Goal: Find contact information: Find contact information

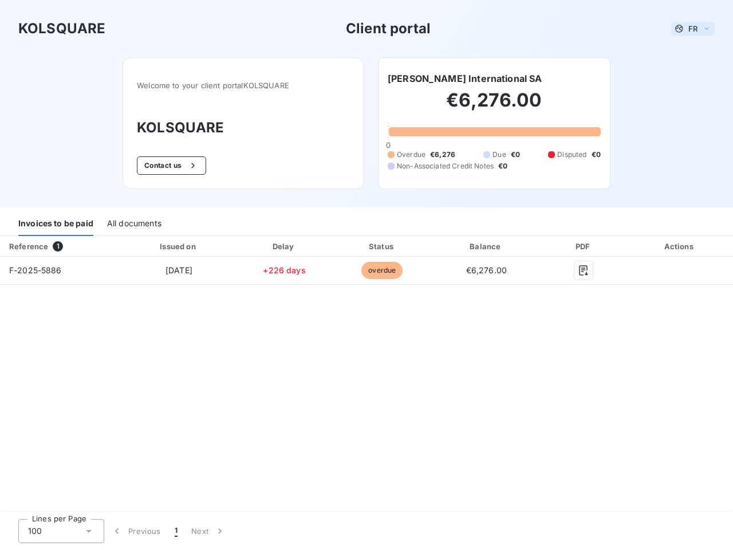
click at [693, 29] on span "FR" at bounding box center [693, 28] width 9 height 9
click at [170, 166] on button "Contact us" at bounding box center [171, 165] width 69 height 18
